Goal: Find specific page/section: Find specific page/section

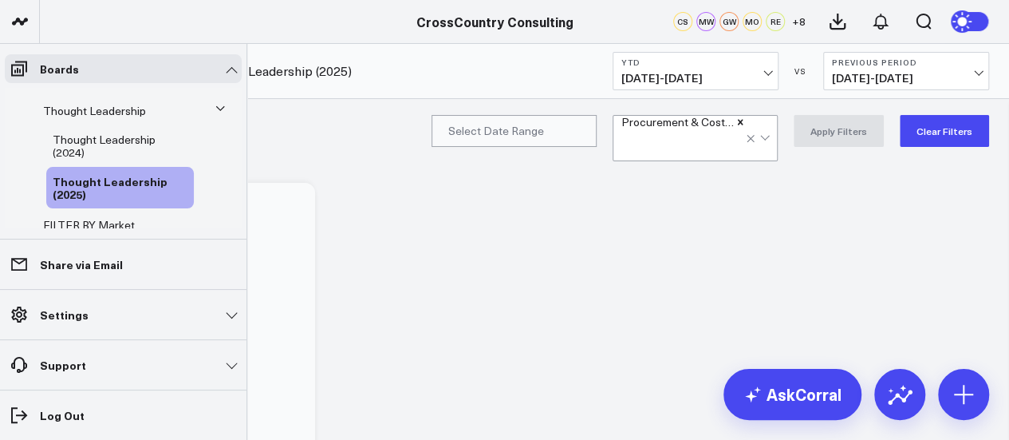
scroll to position [389, 0]
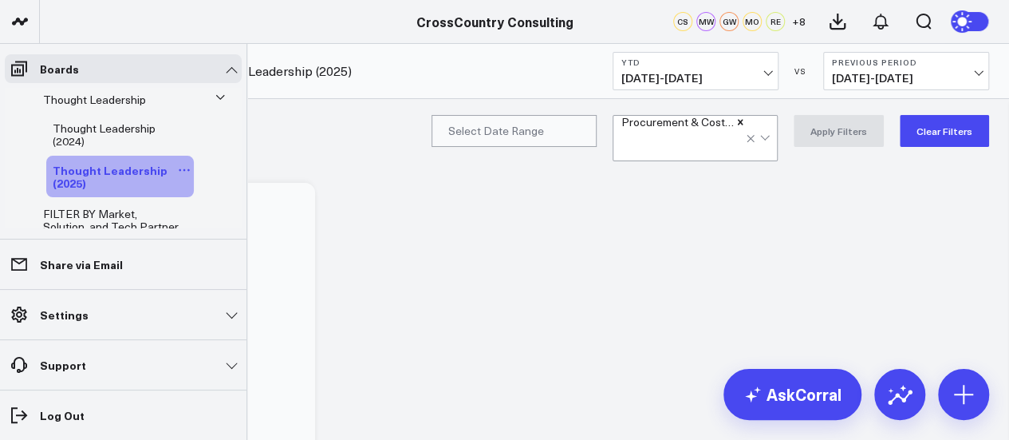
click at [101, 191] on span "Thought Leadership (2025)" at bounding box center [110, 176] width 115 height 29
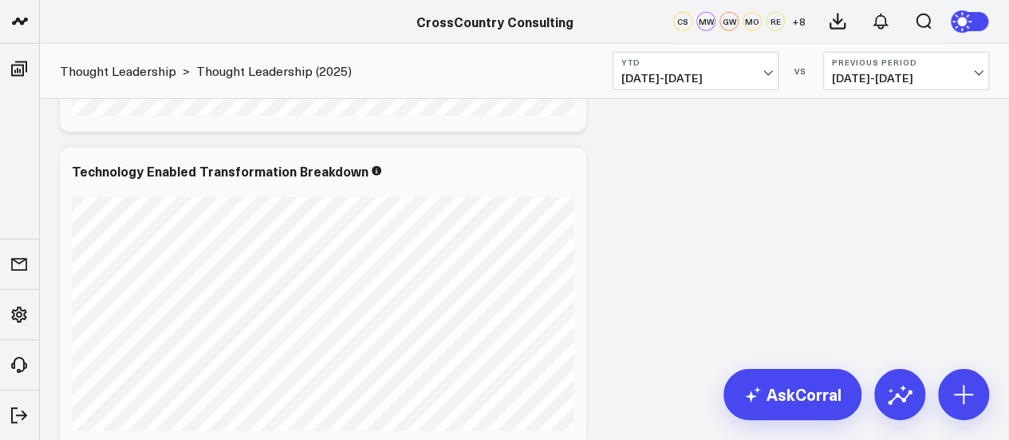
scroll to position [1616, 0]
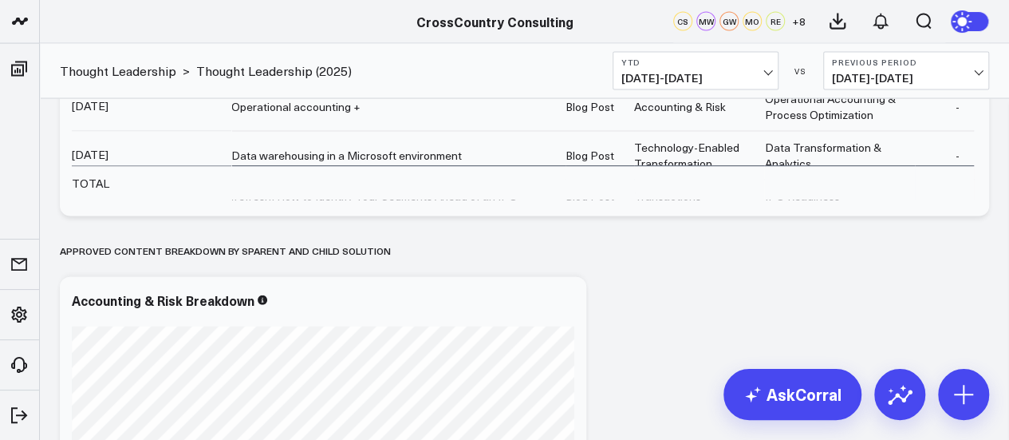
click at [957, 80] on span "[DATE] - [DATE]" at bounding box center [906, 78] width 148 height 13
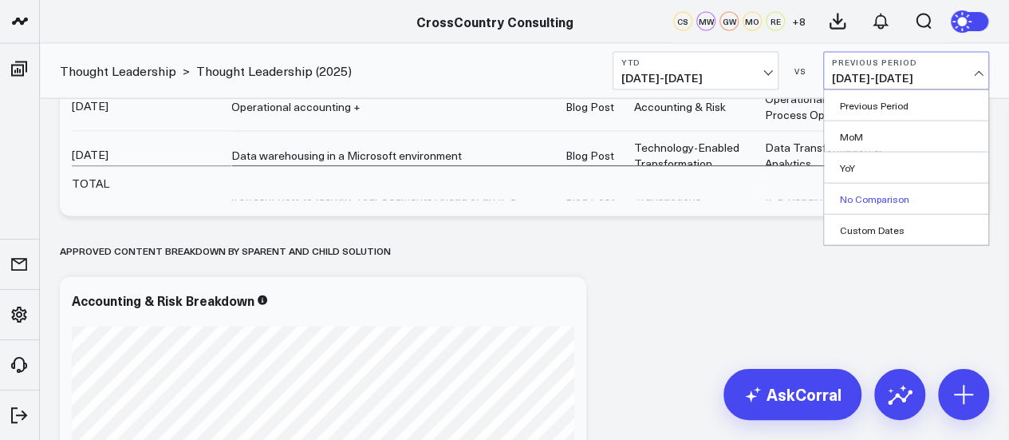
click at [921, 196] on link "No Comparison" at bounding box center [906, 199] width 164 height 30
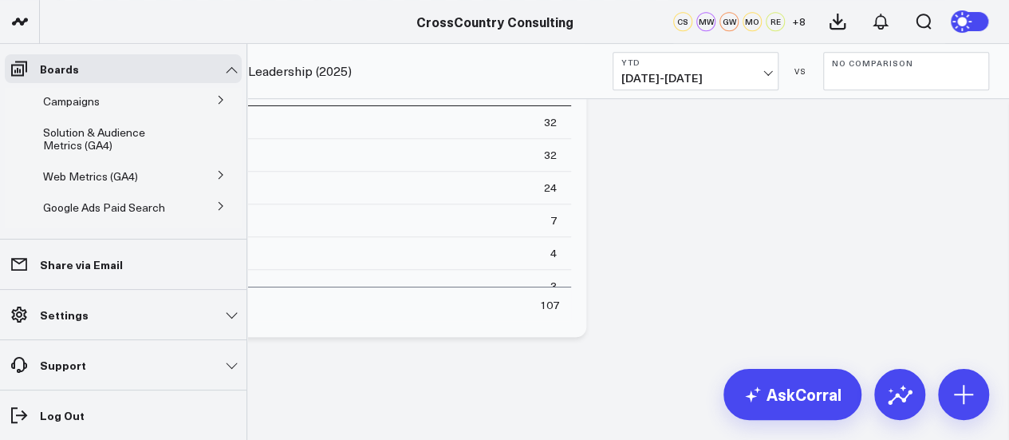
scroll to position [86, 0]
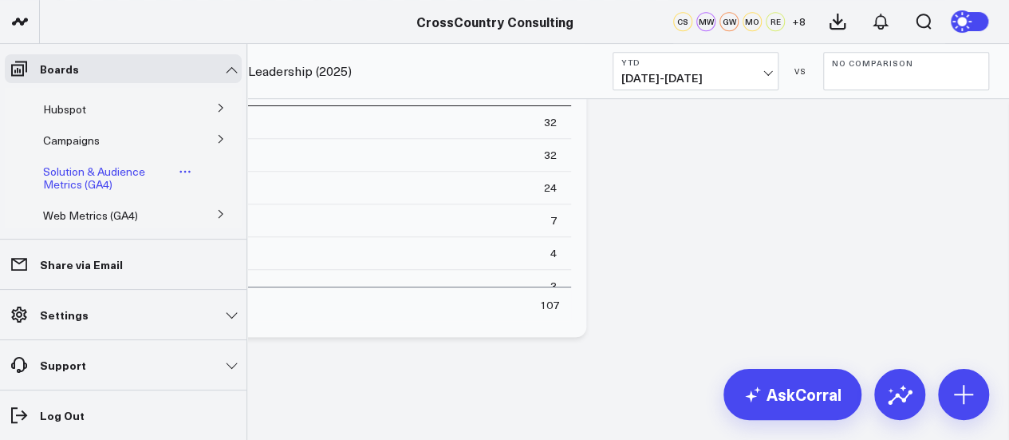
click at [113, 188] on span "Solution & Audience Metrics (GA4)" at bounding box center [94, 178] width 102 height 28
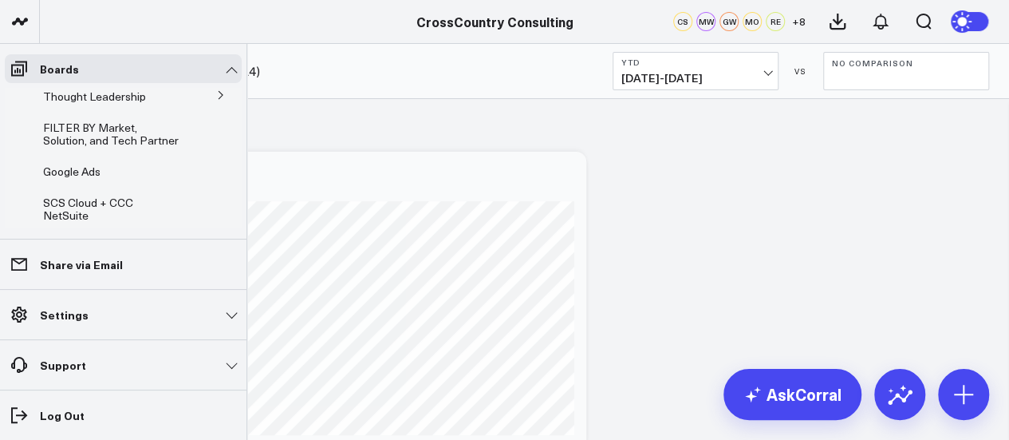
scroll to position [398, 0]
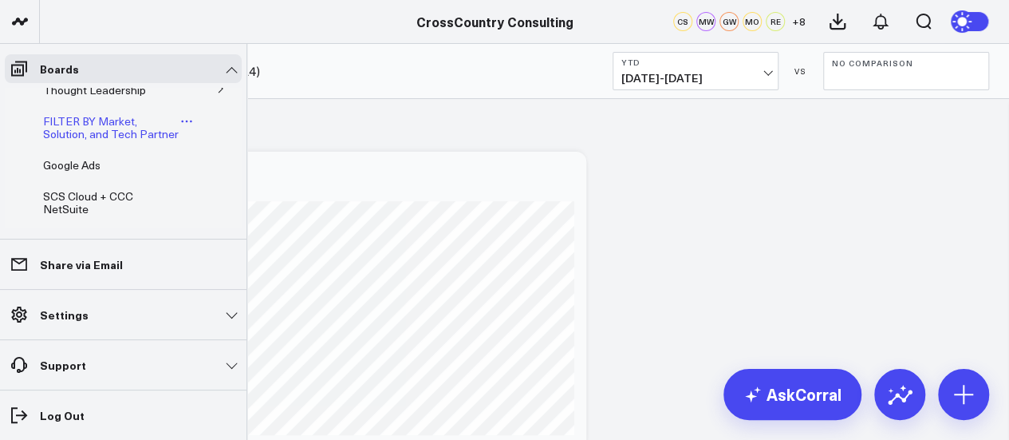
click at [92, 141] on span "FILTER BY Market, Solution, and Tech Partner" at bounding box center [111, 127] width 136 height 28
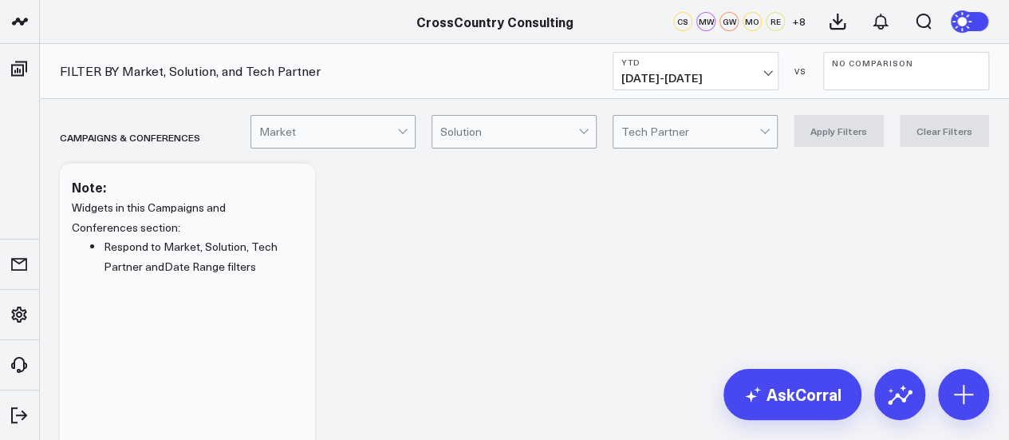
click at [589, 135] on div at bounding box center [585, 132] width 14 height 32
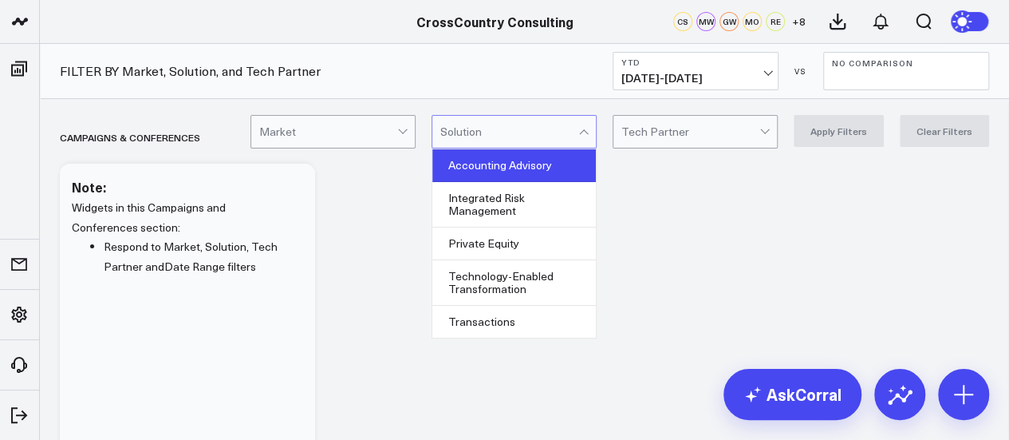
click at [561, 168] on div "Accounting Advisory" at bounding box center [514, 165] width 164 height 33
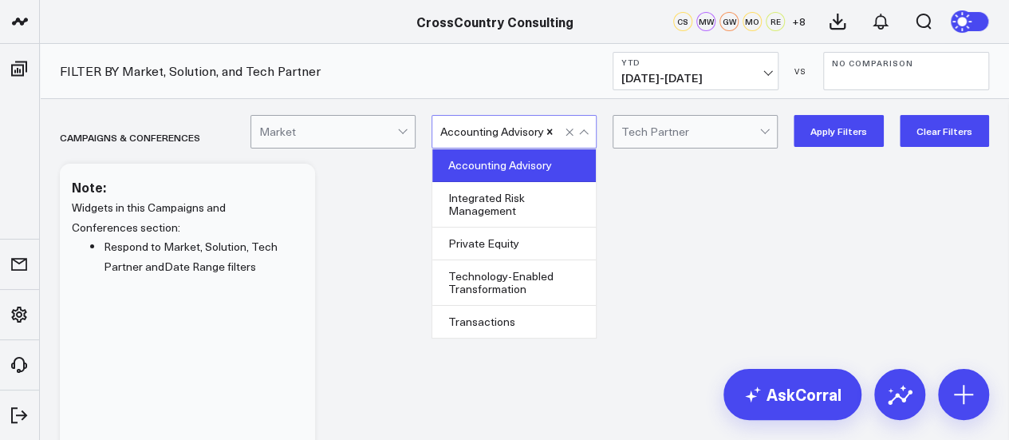
click at [846, 124] on button "Apply Filters" at bounding box center [839, 131] width 90 height 32
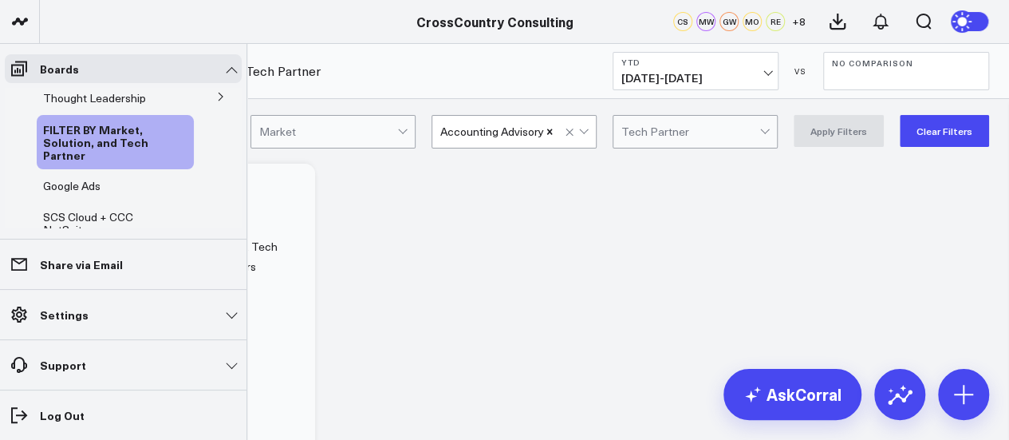
scroll to position [393, 0]
click at [216, 99] on icon at bounding box center [221, 94] width 10 height 10
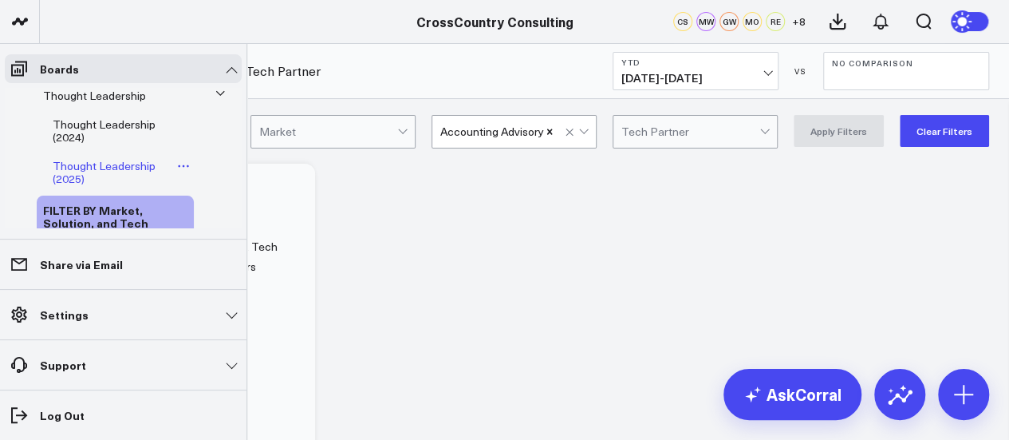
click at [107, 186] on span "Thought Leadership (2025)" at bounding box center [104, 172] width 103 height 28
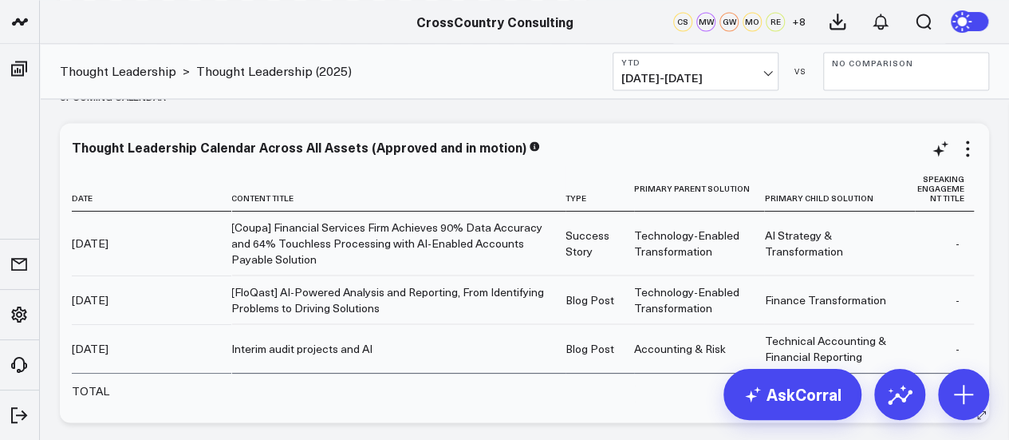
scroll to position [1399, 0]
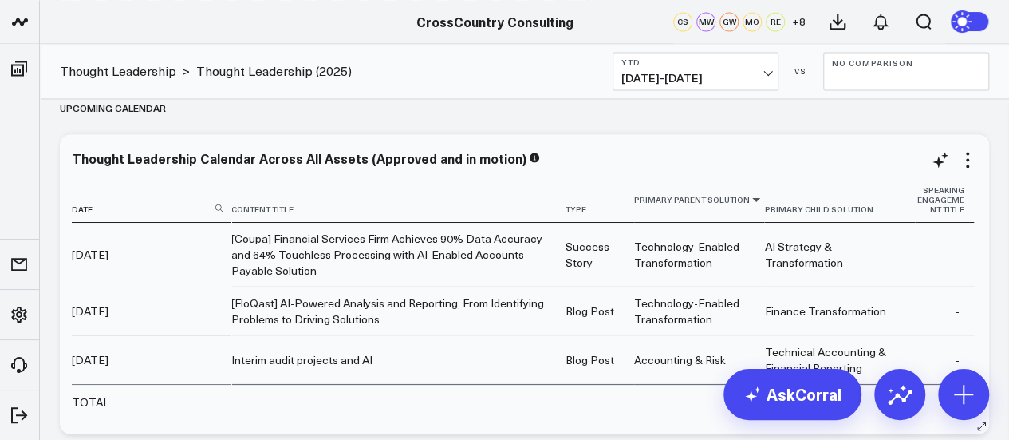
click at [750, 199] on icon at bounding box center [756, 199] width 13 height 10
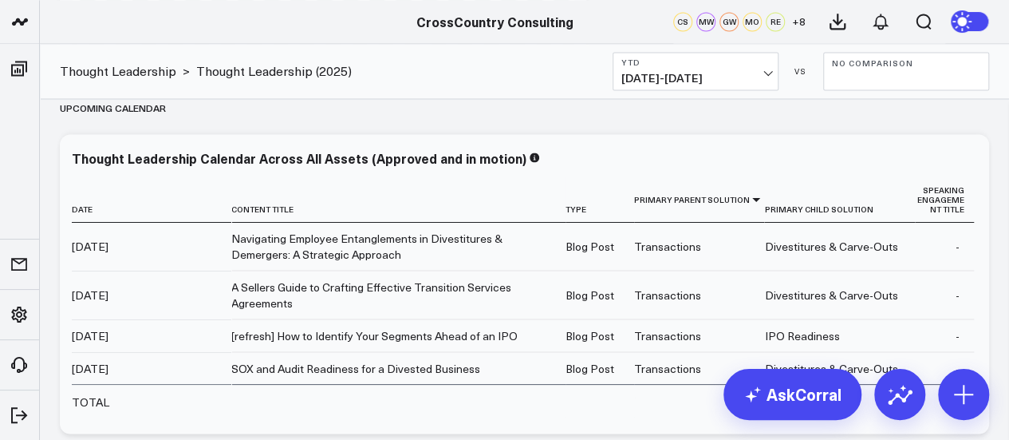
scroll to position [290, 0]
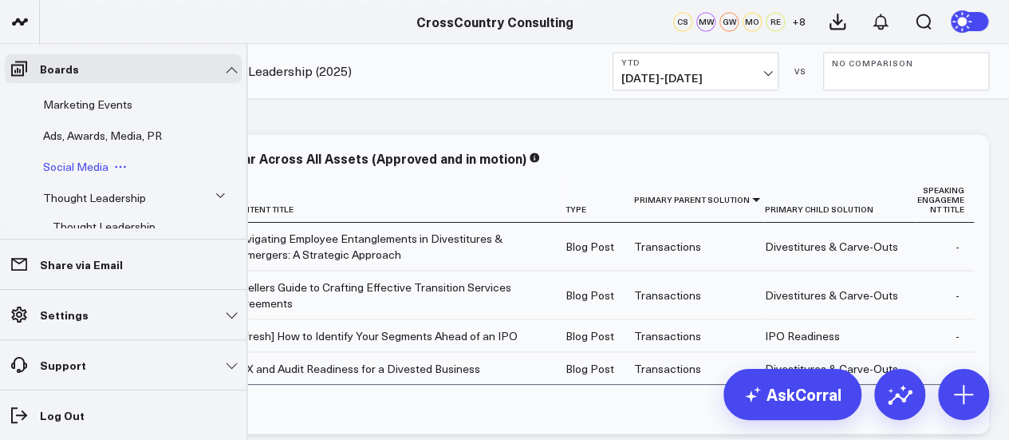
click at [88, 174] on span "Social Media" at bounding box center [75, 166] width 65 height 15
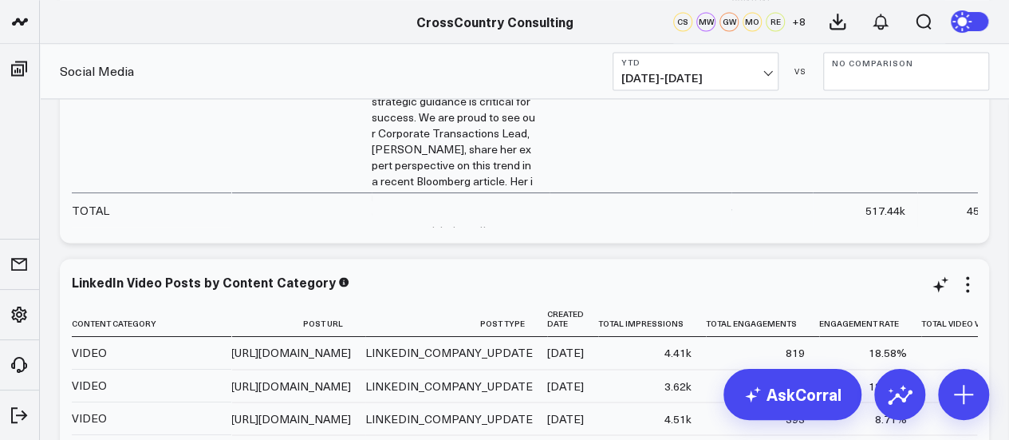
scroll to position [1154, 0]
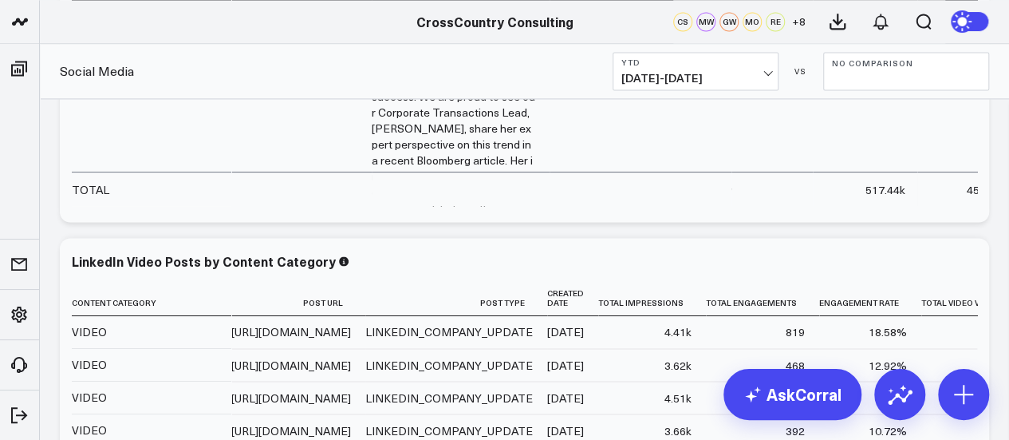
scroll to position [913, 0]
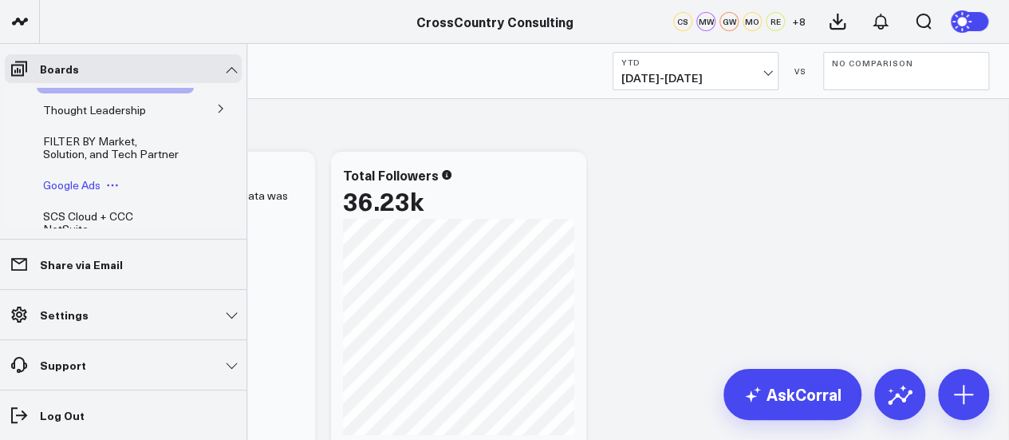
scroll to position [367, 0]
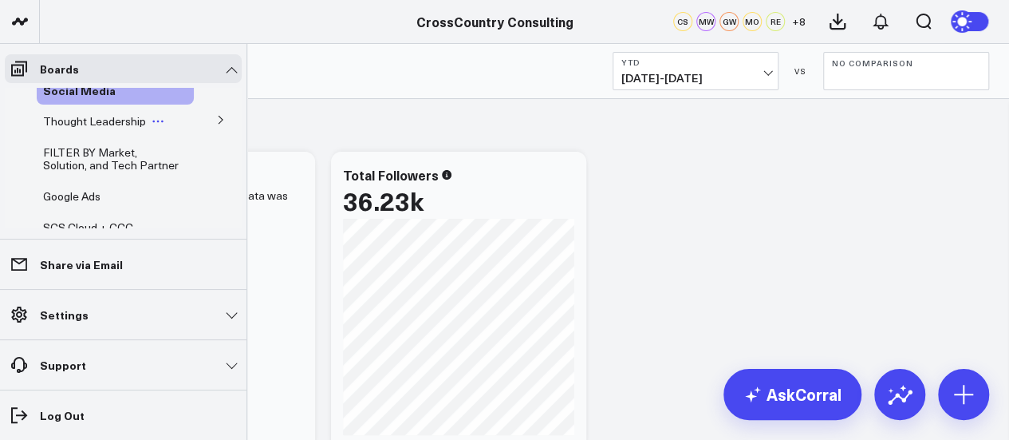
click at [129, 128] on span "Thought Leadership" at bounding box center [94, 120] width 103 height 15
click at [113, 211] on span "Thought Leadership (2025)" at bounding box center [104, 198] width 103 height 28
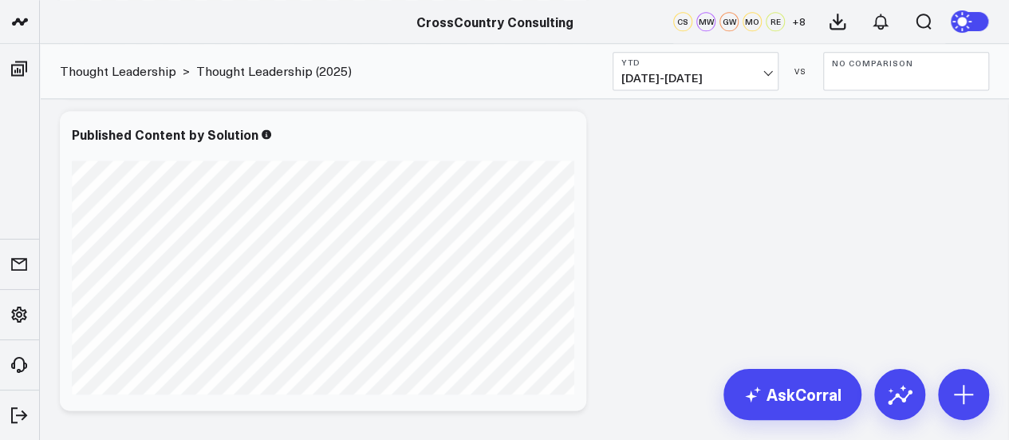
scroll to position [1061, 0]
